Goal: Navigation & Orientation: Find specific page/section

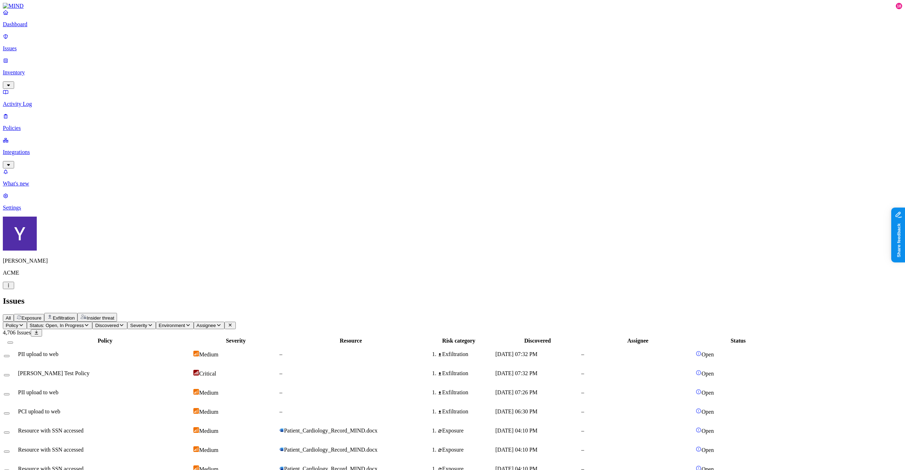
click at [41, 69] on p "Inventory" at bounding box center [453, 72] width 900 height 6
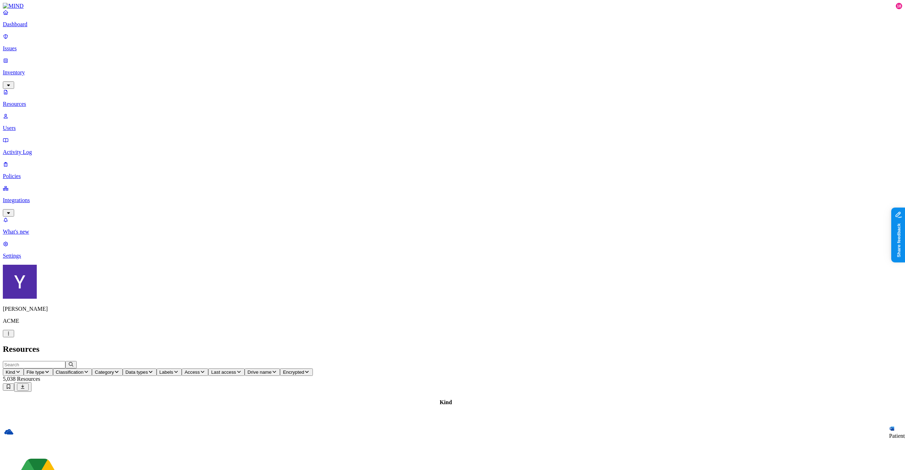
click at [48, 47] on p "Issues" at bounding box center [453, 48] width 900 height 6
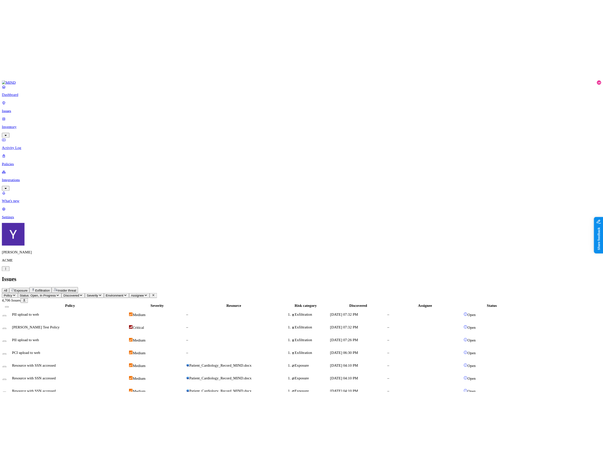
scroll to position [42, 0]
